Goal: Task Accomplishment & Management: Use online tool/utility

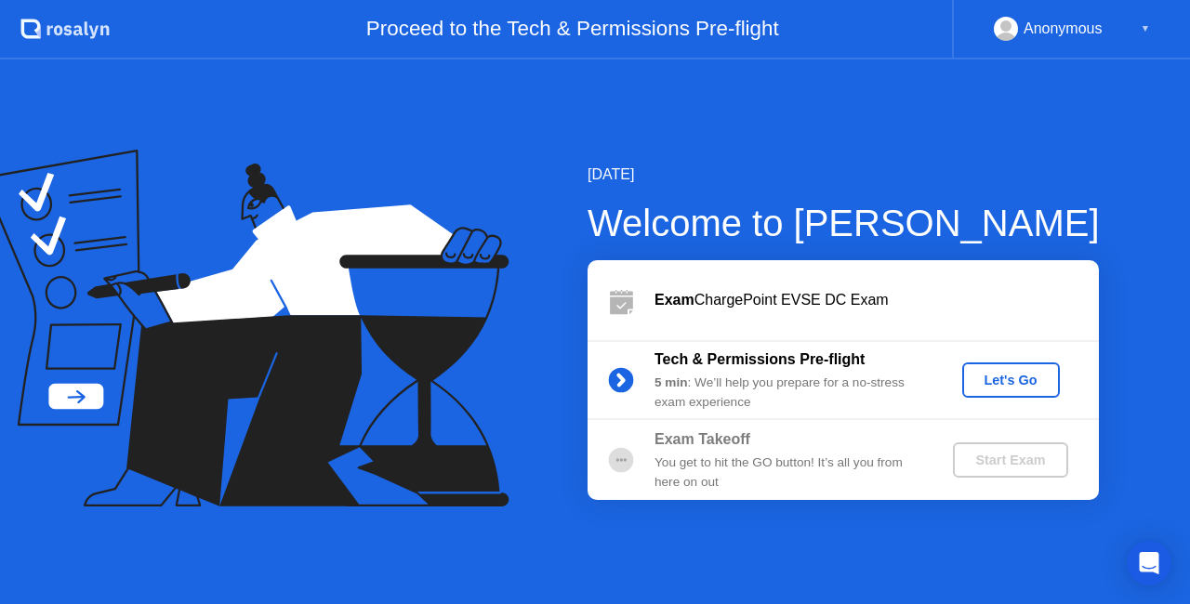
click at [990, 379] on div "Let's Go" at bounding box center [1011, 380] width 83 height 15
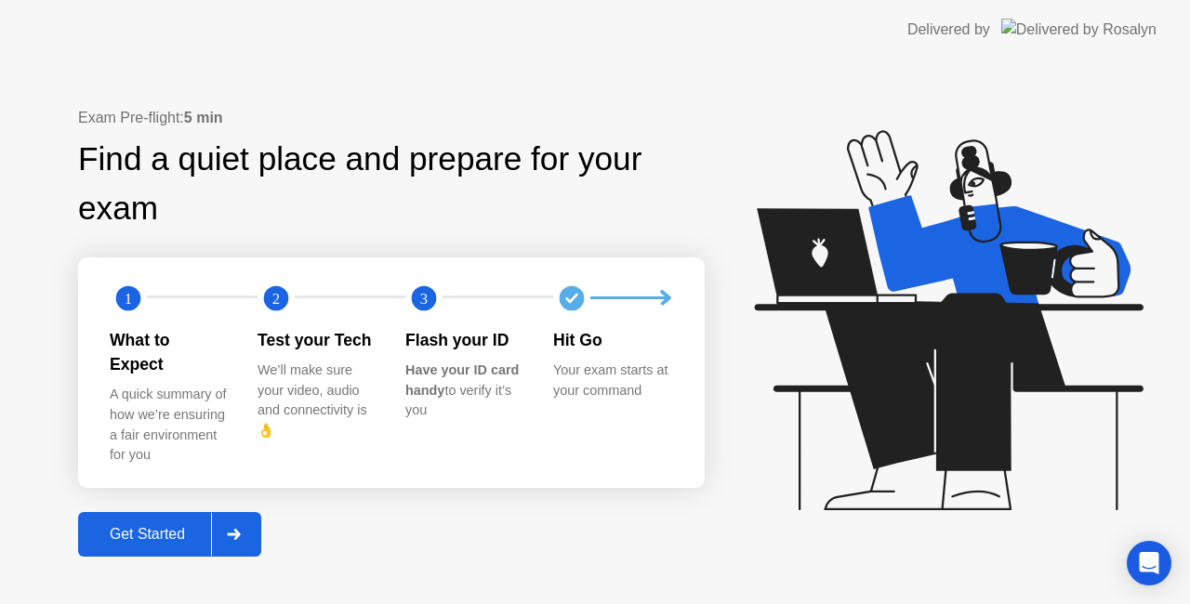
click at [245, 524] on div at bounding box center [233, 534] width 45 height 43
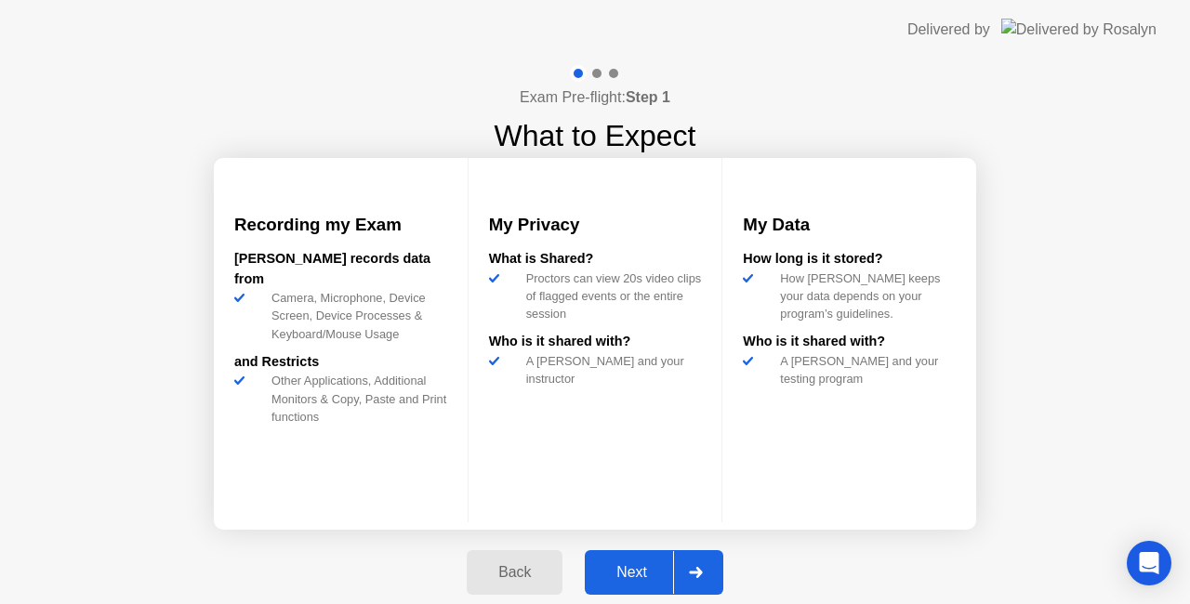
click at [689, 567] on icon at bounding box center [696, 572] width 14 height 11
